Goal: Task Accomplishment & Management: Manage account settings

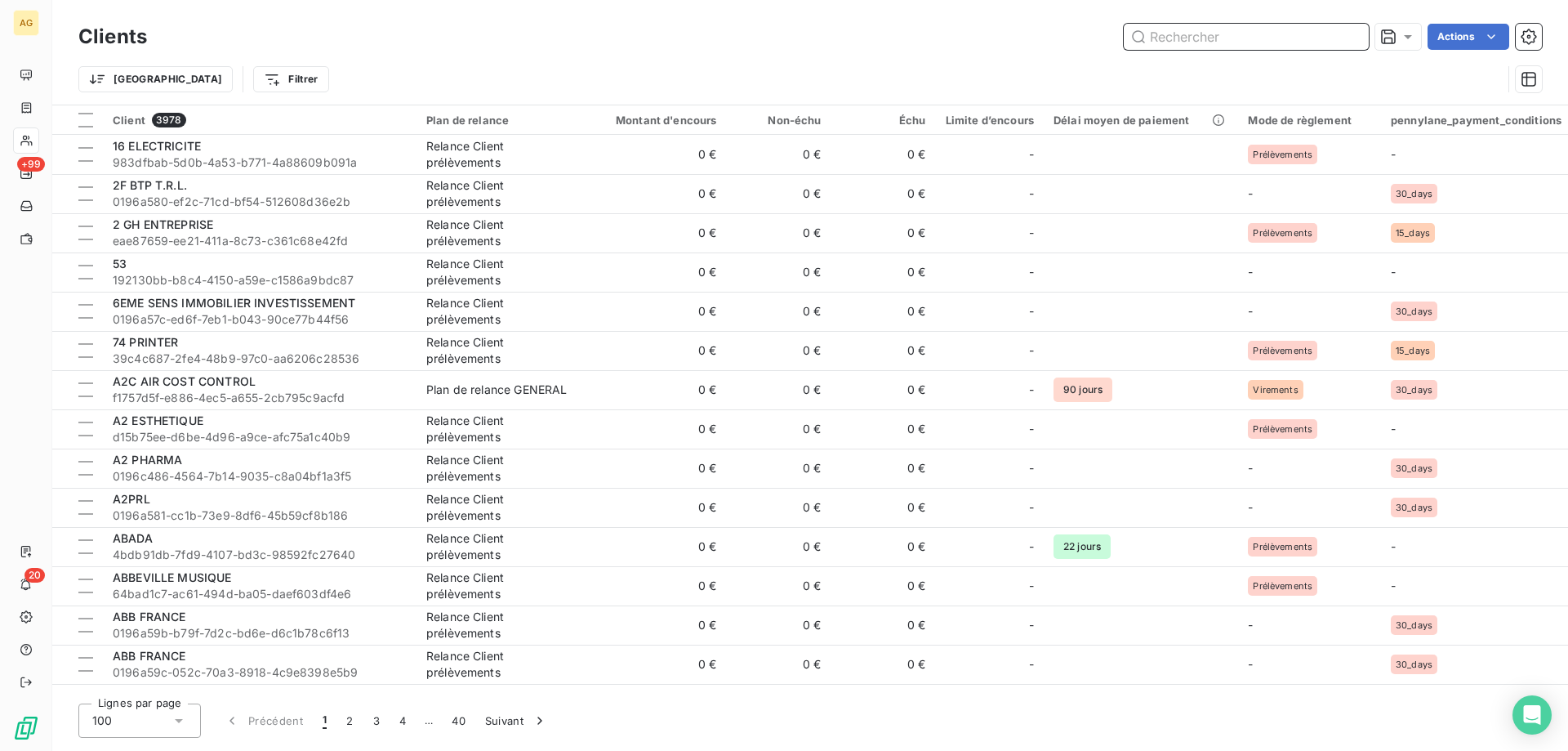
click at [1045, 43] on input "text" at bounding box center [1246, 37] width 245 height 26
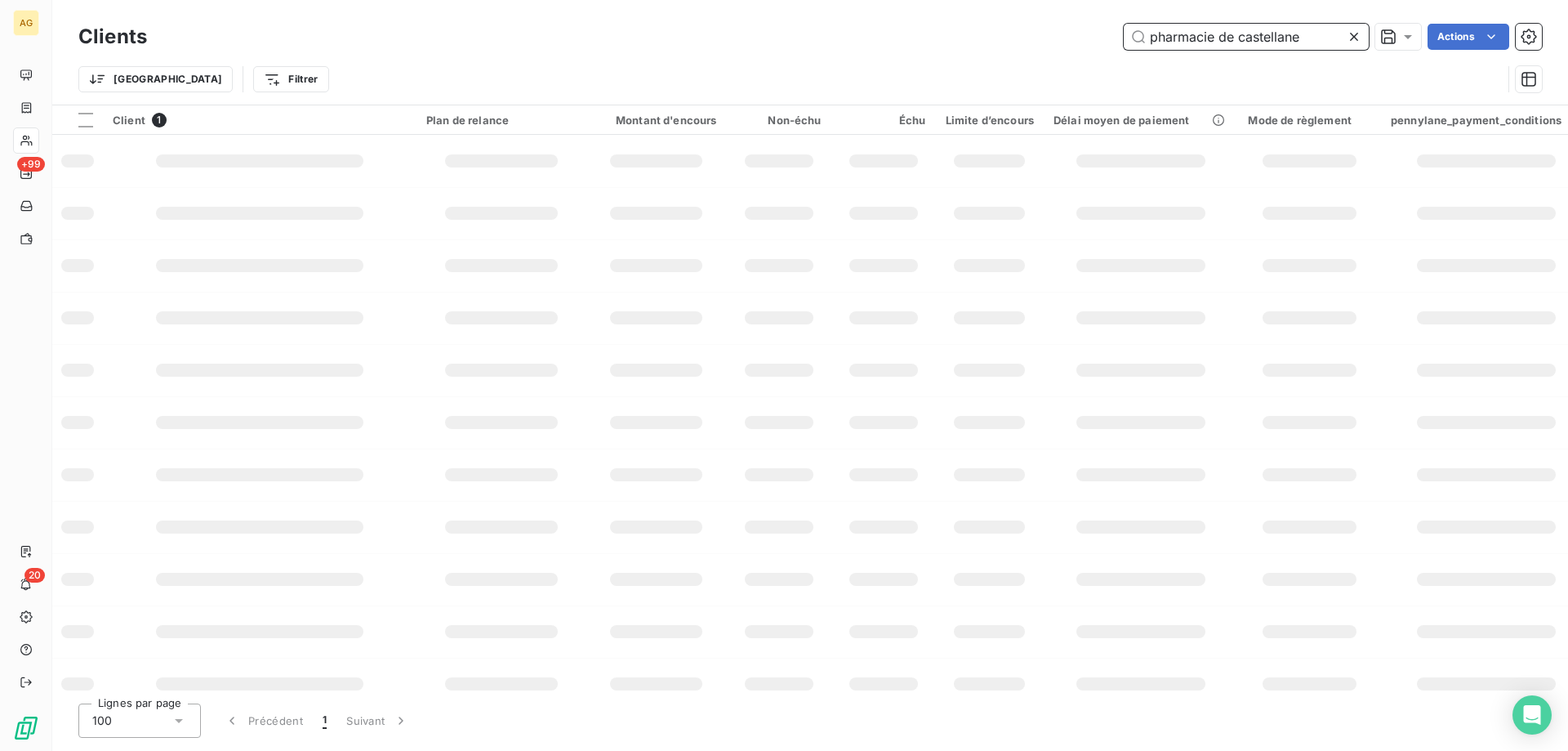
type input "pharmacie de castellane"
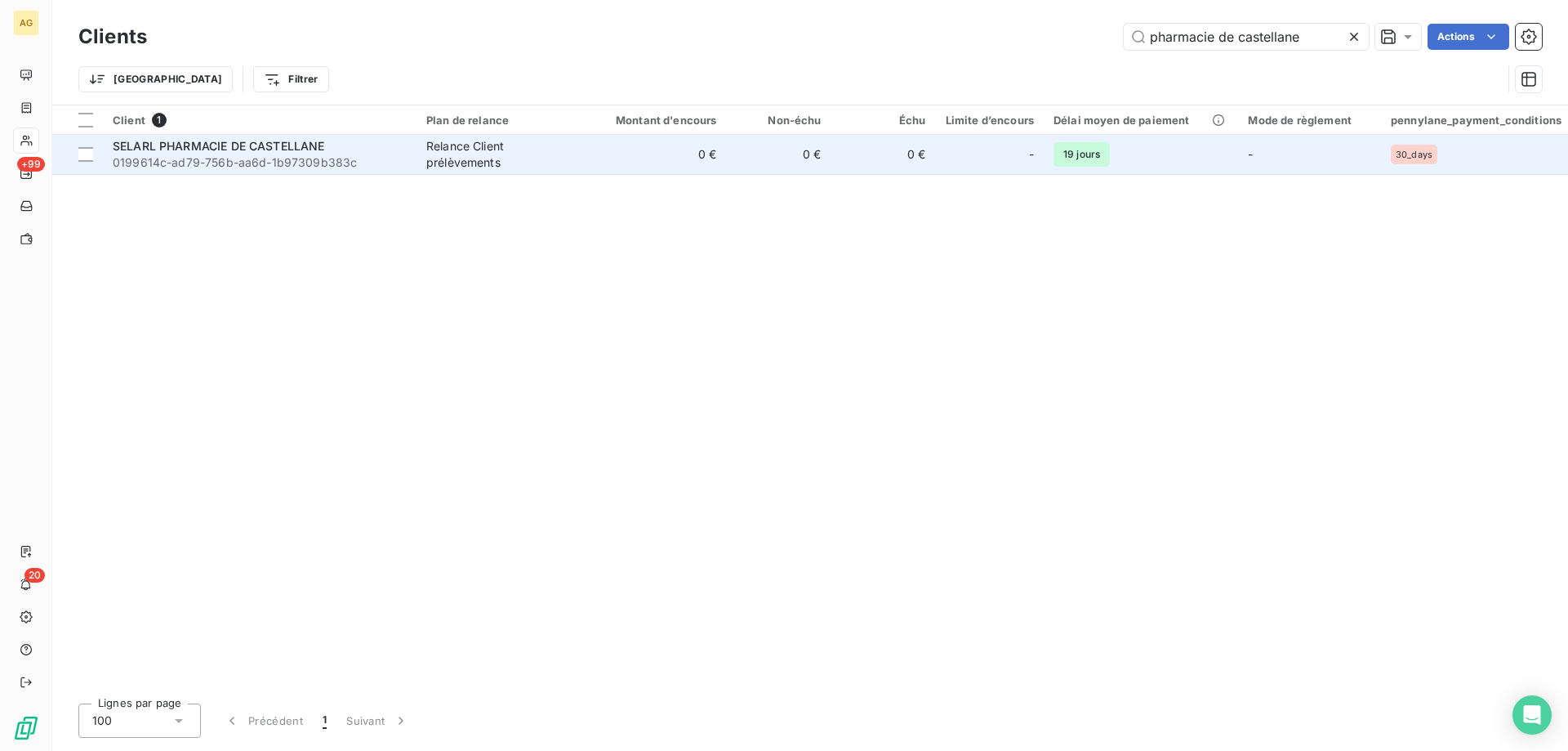
click at [257, 157] on span "0199614c-ad79-756b-aa6d-1b97309b383c" at bounding box center [260, 163] width 294 height 16
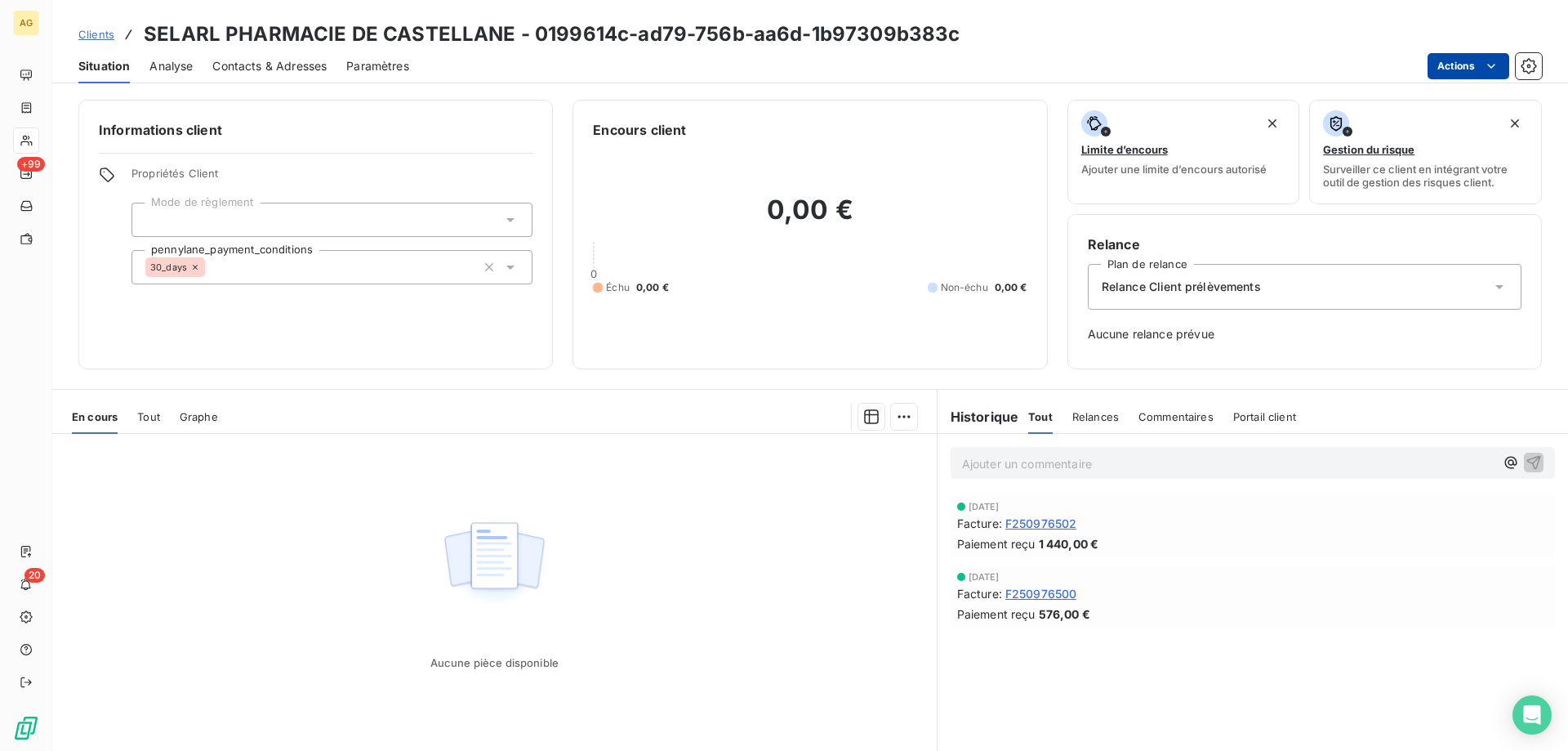
click at [1045, 71] on html "AG +99 20 Clients SELARL PHARMACIE DE CASTELLANE - 0199614c-ad79-756b-aa6d-1b97…" at bounding box center [784, 375] width 1568 height 751
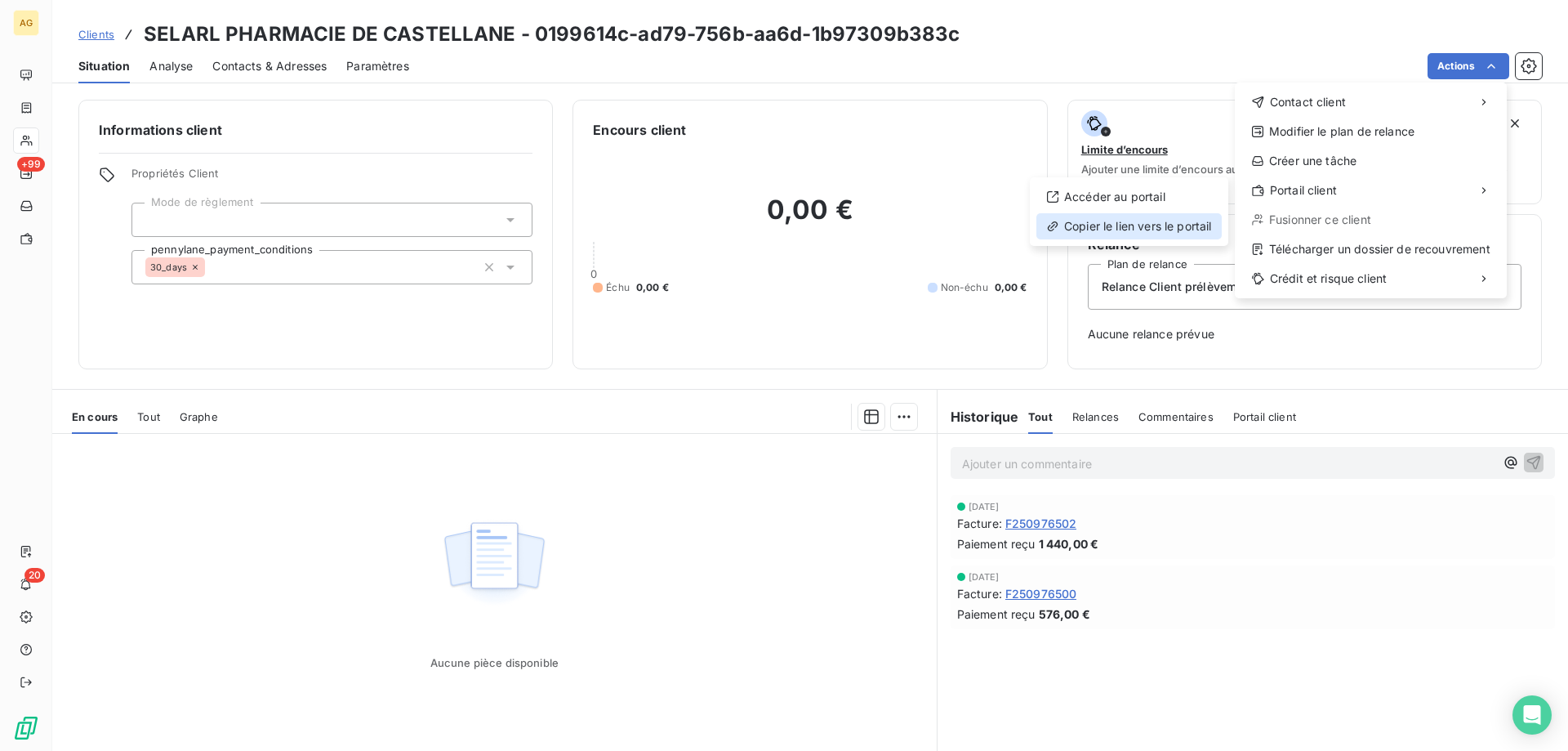
click at [1045, 228] on div "Copier le lien vers le portail" at bounding box center [1129, 226] width 185 height 26
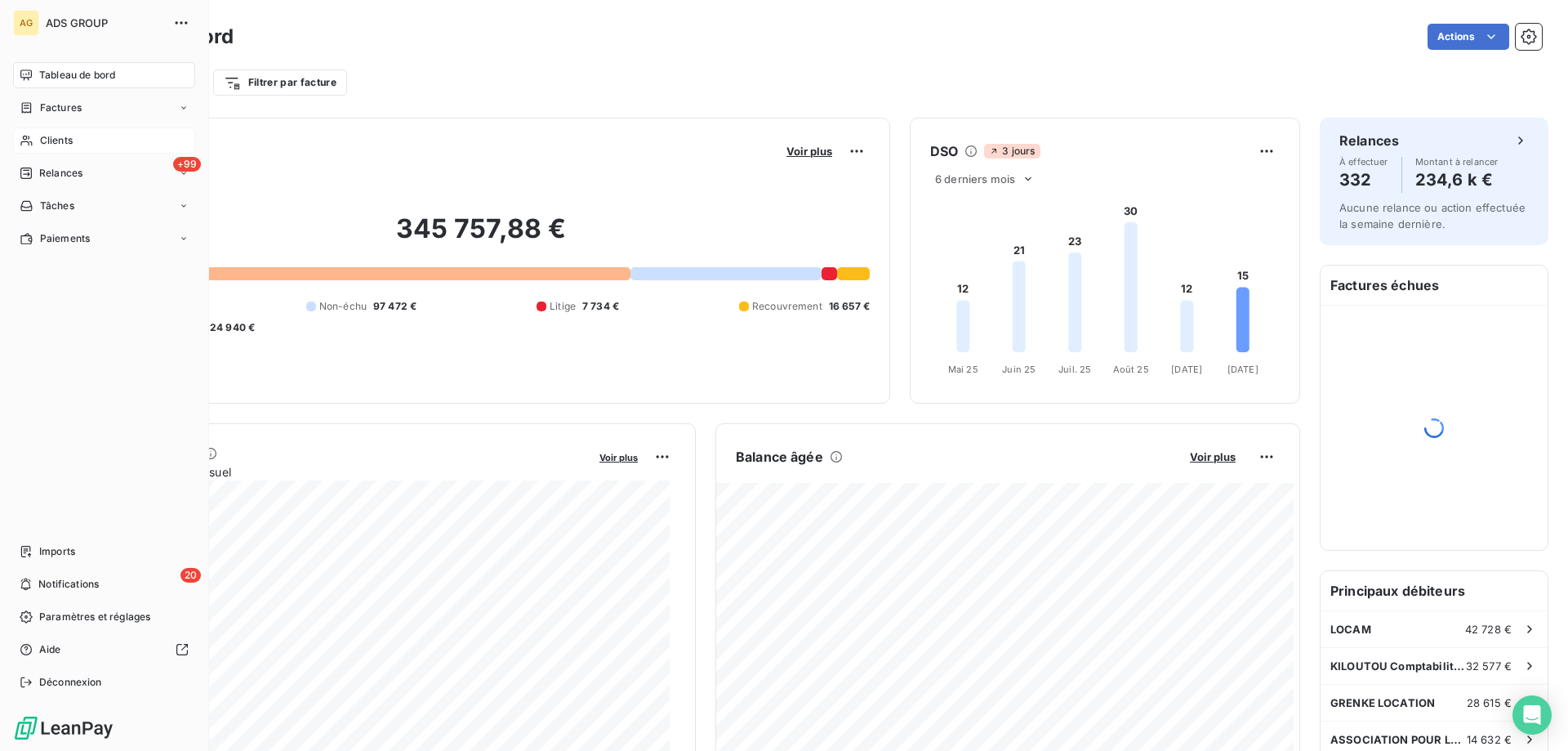
click at [71, 141] on span "Clients" at bounding box center [56, 141] width 33 height 15
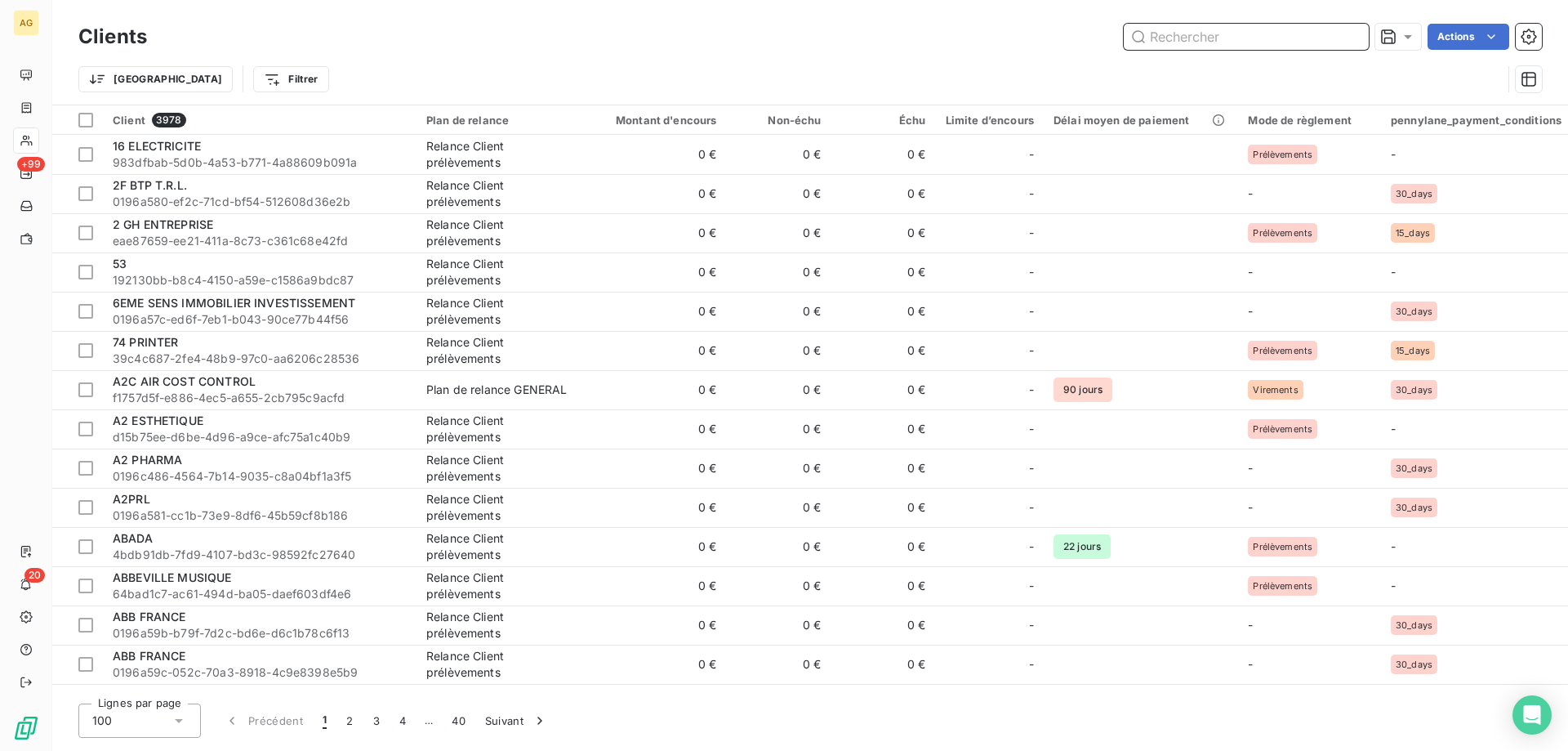
drag, startPoint x: 956, startPoint y: 83, endPoint x: 1311, endPoint y: 30, distance: 358.9
click at [1311, 27] on input "text" at bounding box center [1246, 37] width 245 height 26
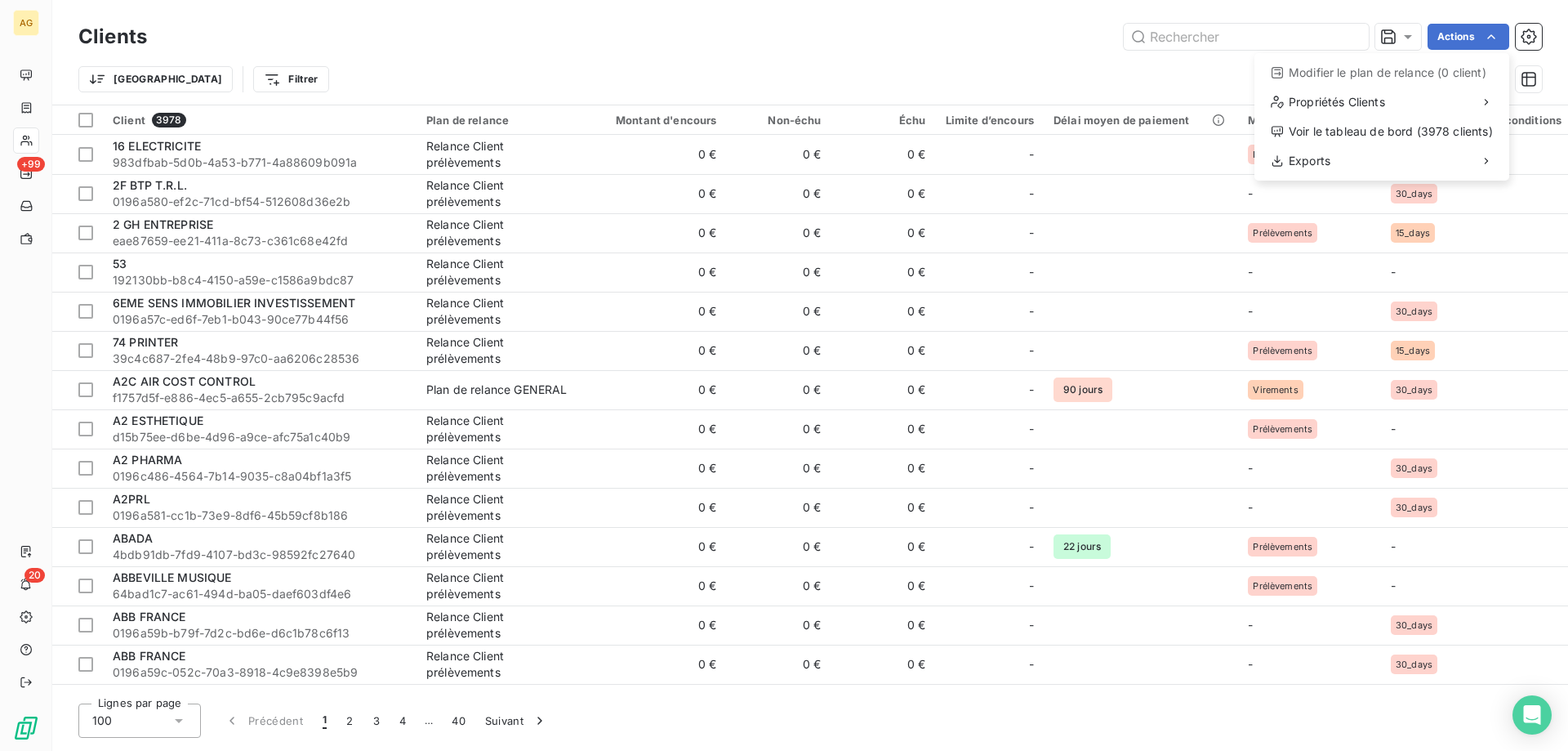
click at [1249, 45] on html "AG +99 20 Clients Actions Modifier le plan de relance (0 client) Propriétés Cli…" at bounding box center [784, 375] width 1568 height 751
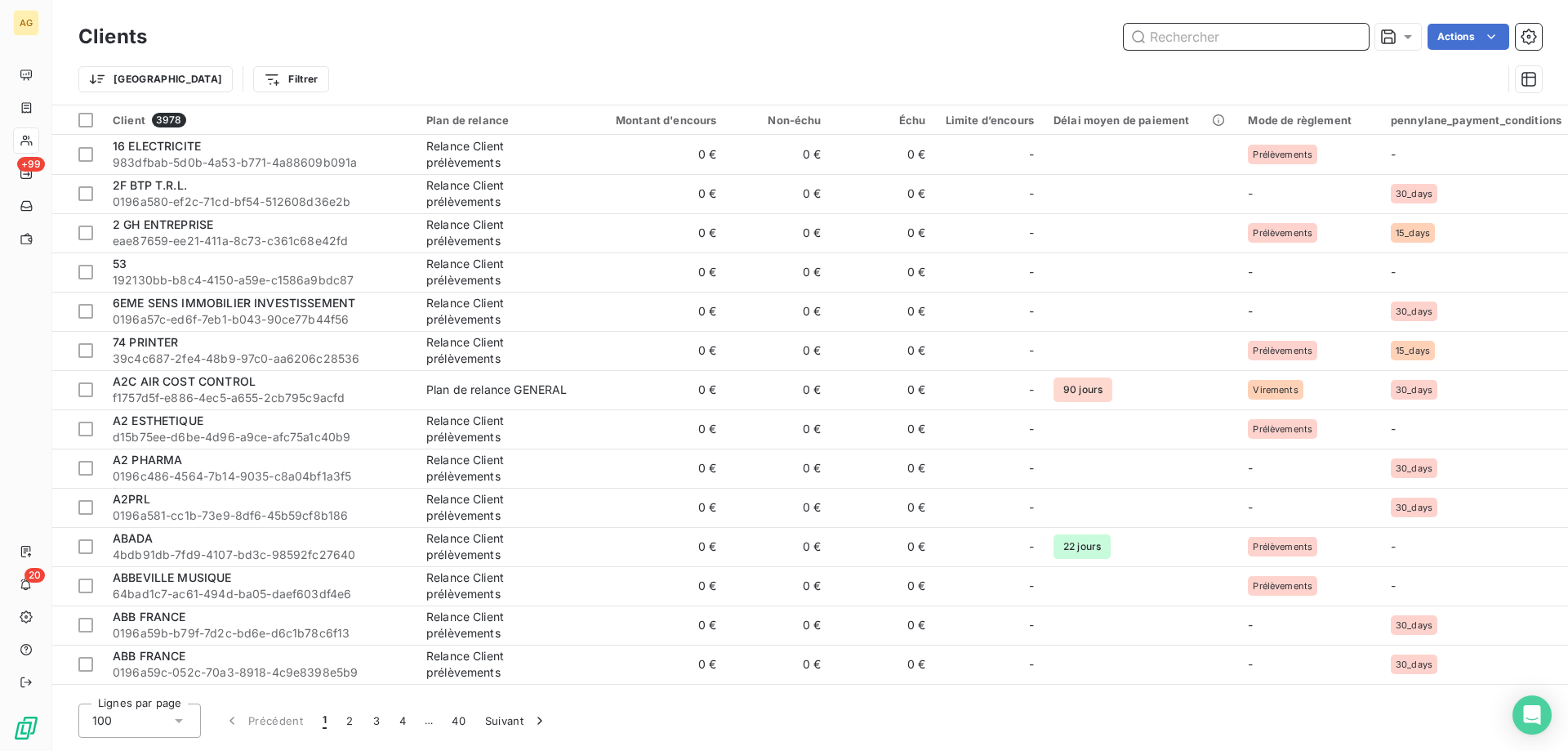
click at [1243, 36] on input "text" at bounding box center [1246, 37] width 245 height 26
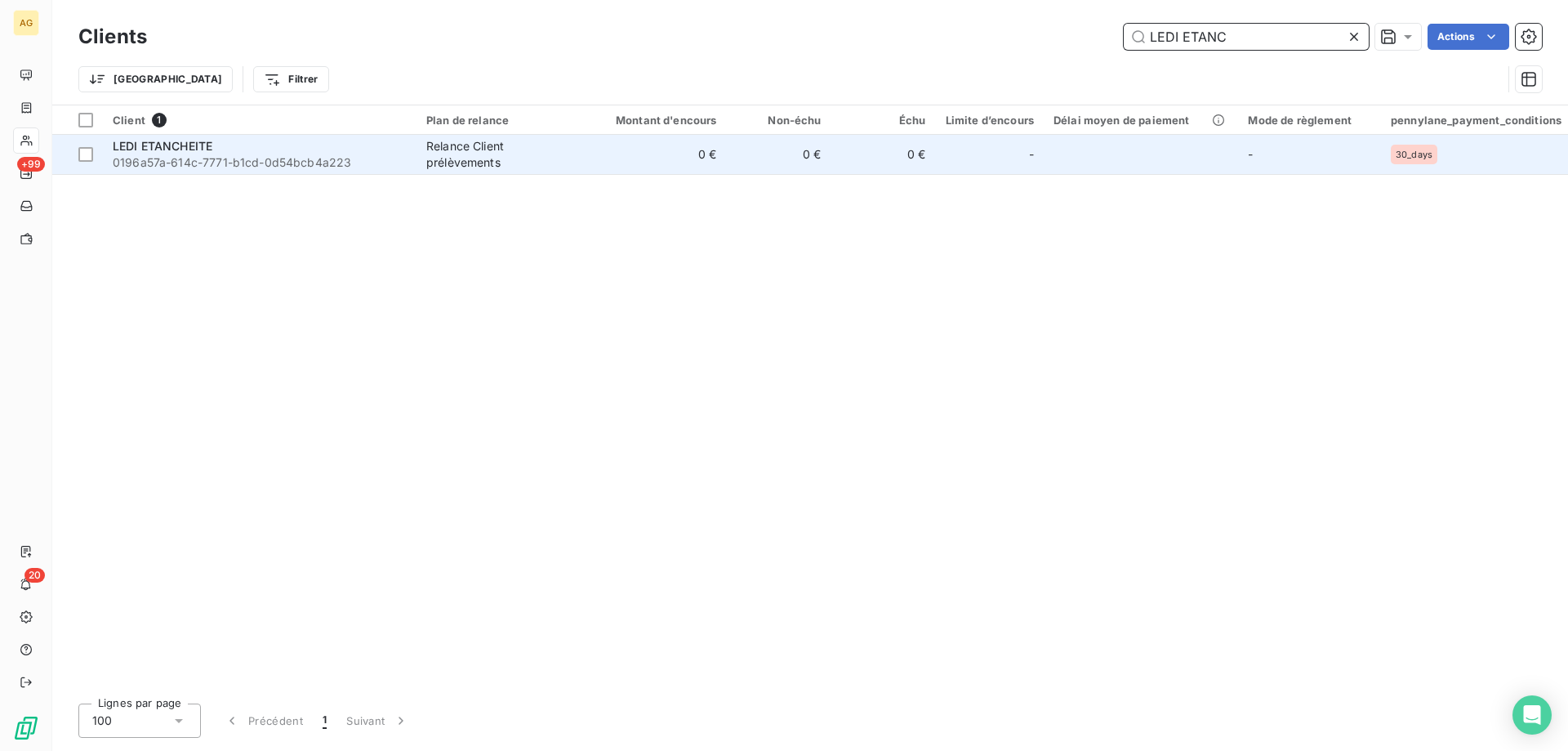
type input "LEDI ETANC"
click at [147, 152] on span "LEDI ETANCHEITE" at bounding box center [163, 146] width 100 height 14
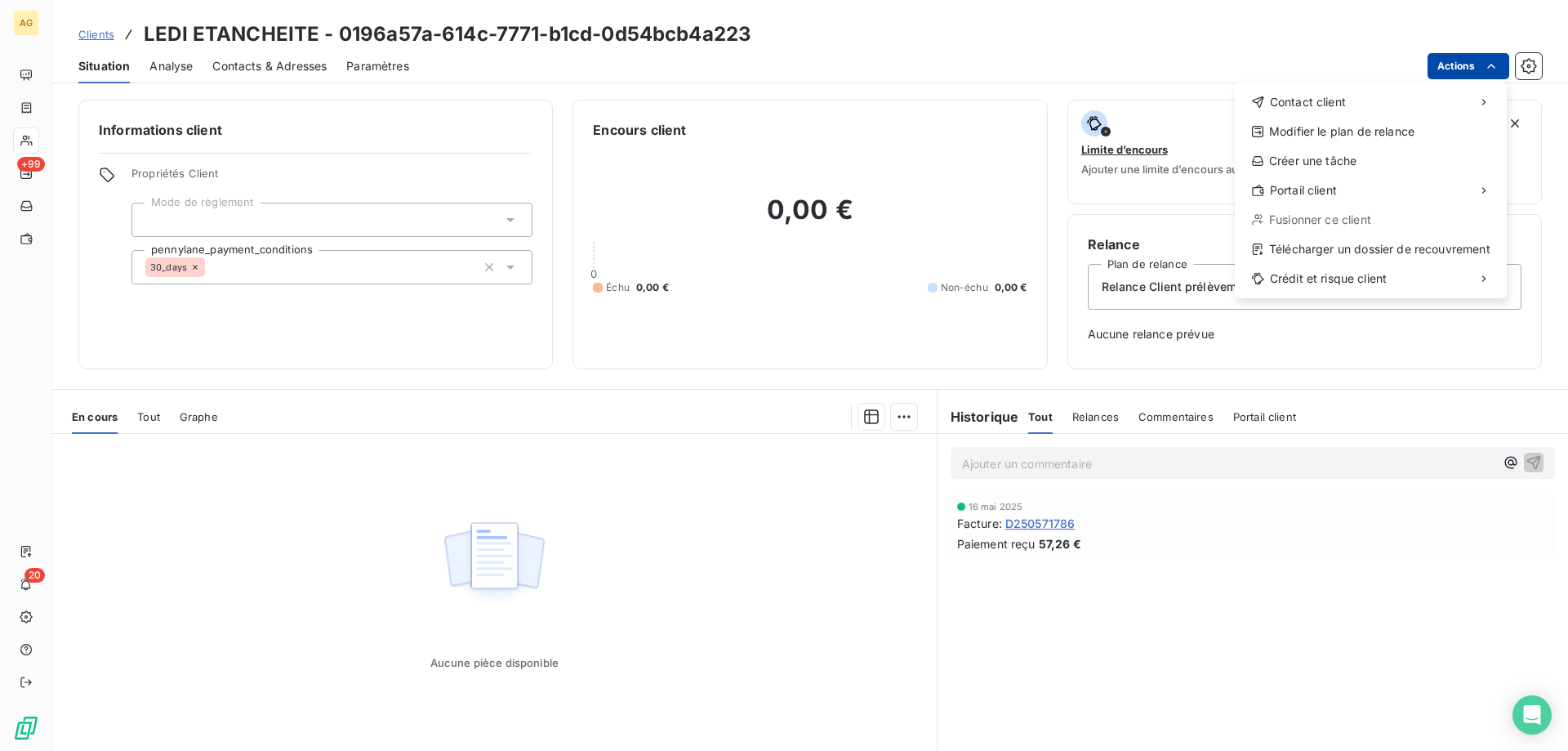
click at [1474, 70] on html "AG +99 20 Clients LEDI ETANCHEITE - 0196a57a-614c-7771-b1cd-0d54bcb4a223 Situat…" at bounding box center [784, 375] width 1568 height 751
click at [1203, 230] on div "Copier le lien vers le portail" at bounding box center [1129, 226] width 185 height 26
